Goal: Navigation & Orientation: Understand site structure

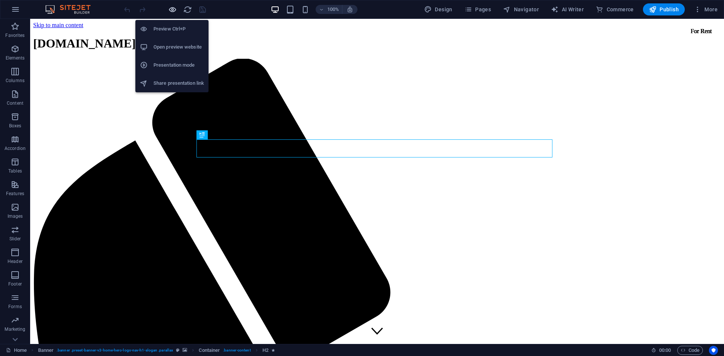
click at [168, 9] on icon "button" at bounding box center [172, 9] width 9 height 9
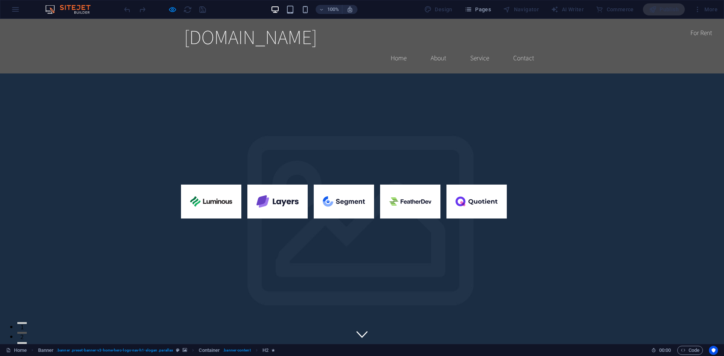
drag, startPoint x: 284, startPoint y: 146, endPoint x: 525, endPoint y: 160, distance: 242.1
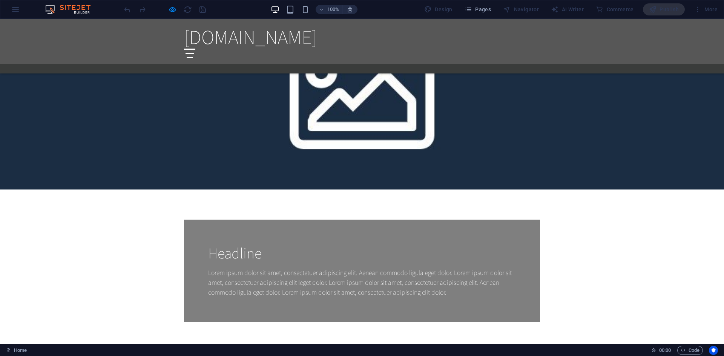
scroll to position [641, 0]
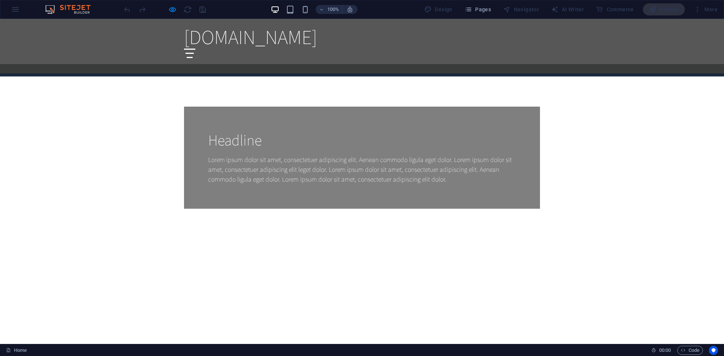
drag, startPoint x: 198, startPoint y: 133, endPoint x: 0, endPoint y: 146, distance: 198.4
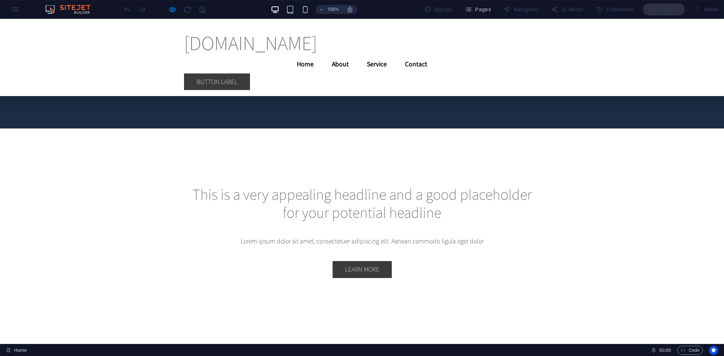
scroll to position [2227, 0]
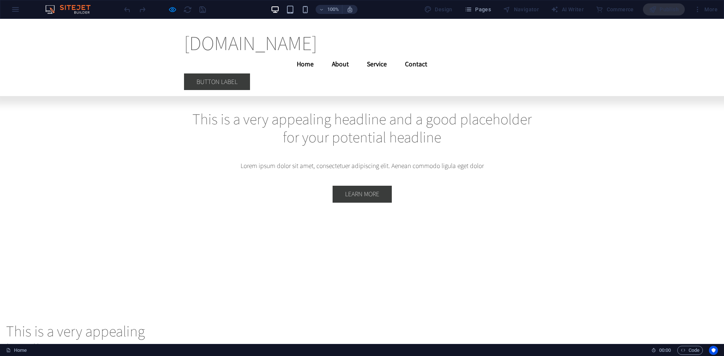
drag, startPoint x: 310, startPoint y: 143, endPoint x: 37, endPoint y: 124, distance: 274.4
